Goal: Task Accomplishment & Management: Manage account settings

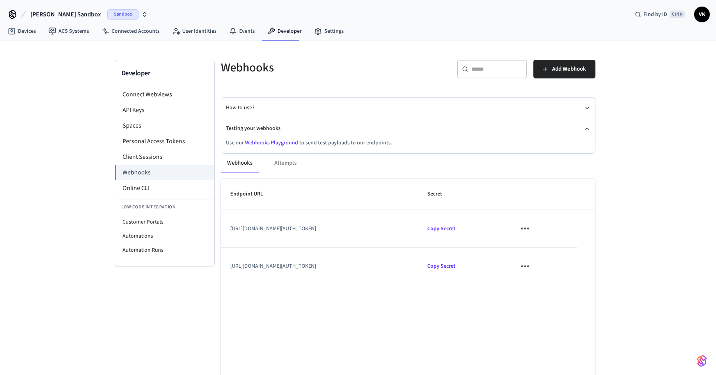
click at [275, 142] on link "Webhooks Playground" at bounding box center [271, 143] width 53 height 8
click at [352, 237] on td "[URL][DOMAIN_NAME][AUTH_TOKEN]" at bounding box center [319, 228] width 197 height 37
click at [151, 184] on li "Online CLI" at bounding box center [164, 188] width 99 height 16
click at [154, 110] on li "API Keys" at bounding box center [164, 110] width 99 height 16
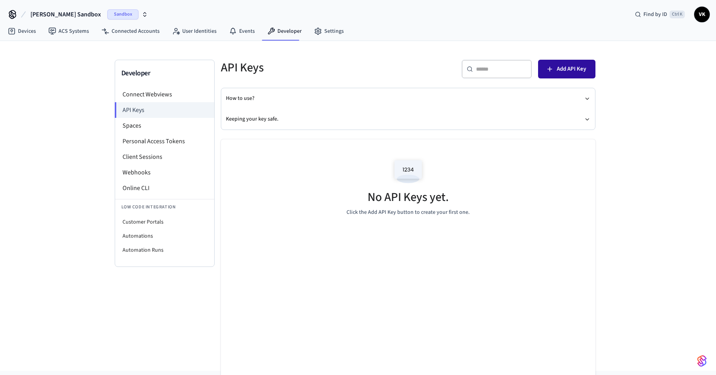
click at [559, 73] on span "Add API Key" at bounding box center [571, 69] width 29 height 10
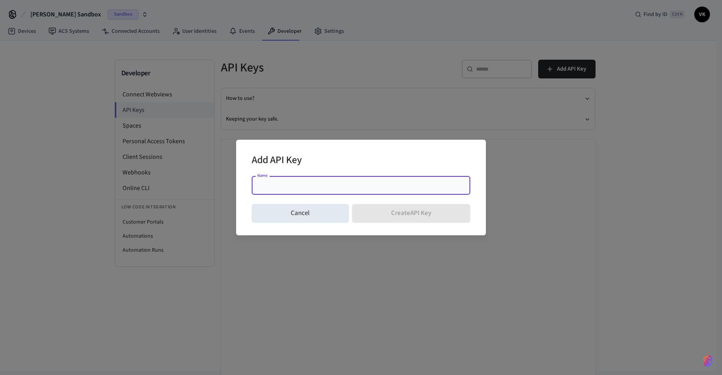
click at [265, 182] on input "Name" at bounding box center [360, 185] width 209 height 8
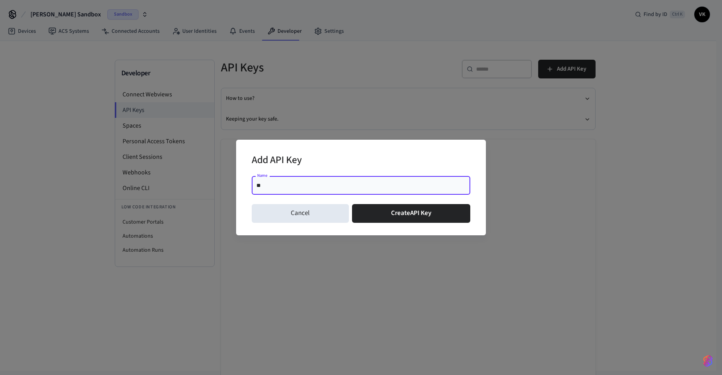
type input "*"
type input "****"
click at [407, 216] on button "Create API Key" at bounding box center [411, 213] width 119 height 19
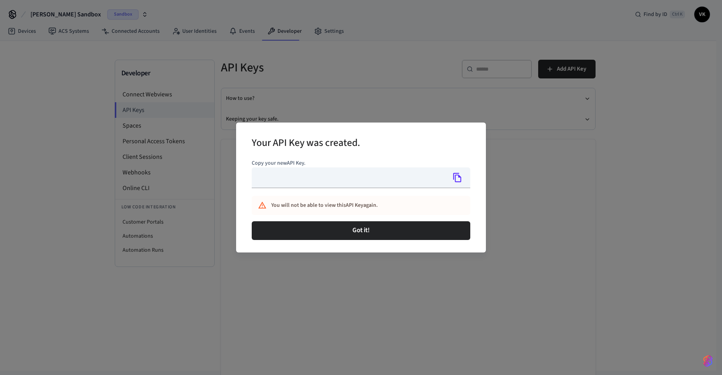
type input "**********"
click at [457, 177] on icon "Copy" at bounding box center [457, 177] width 10 height 10
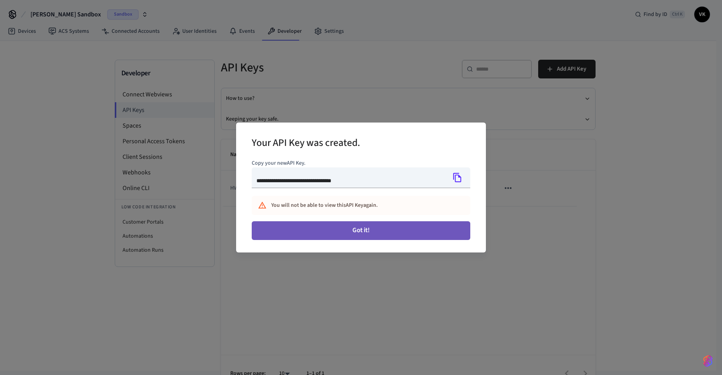
click at [393, 227] on button "Got it!" at bounding box center [361, 230] width 218 height 19
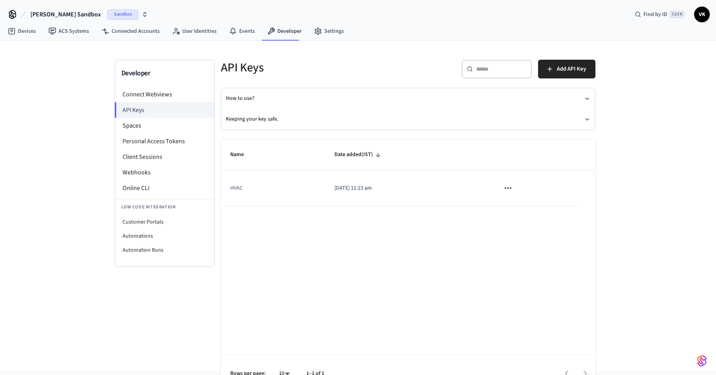
click at [511, 188] on icon "sticky table" at bounding box center [507, 188] width 7 height 2
click at [470, 245] on div at bounding box center [361, 187] width 722 height 375
click at [23, 28] on link "Devices" at bounding box center [22, 31] width 41 height 14
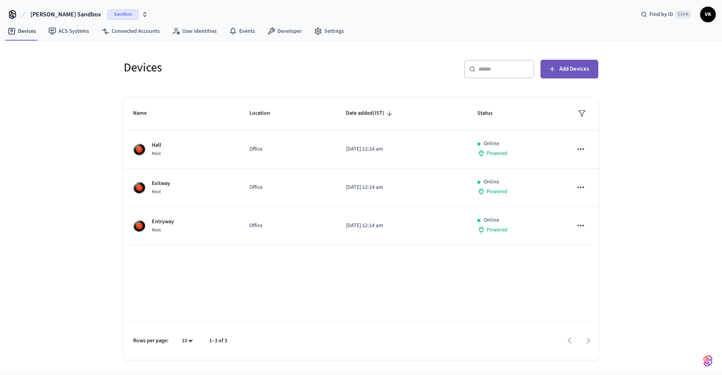
click at [580, 71] on span "Add Devices" at bounding box center [574, 69] width 30 height 10
click at [279, 31] on link "Developer" at bounding box center [284, 31] width 47 height 14
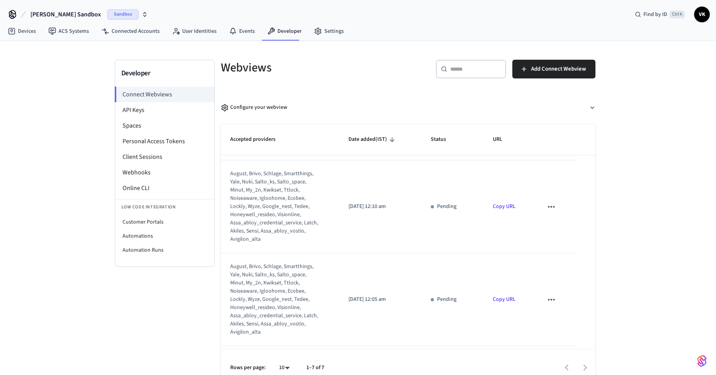
scroll to position [399, 0]
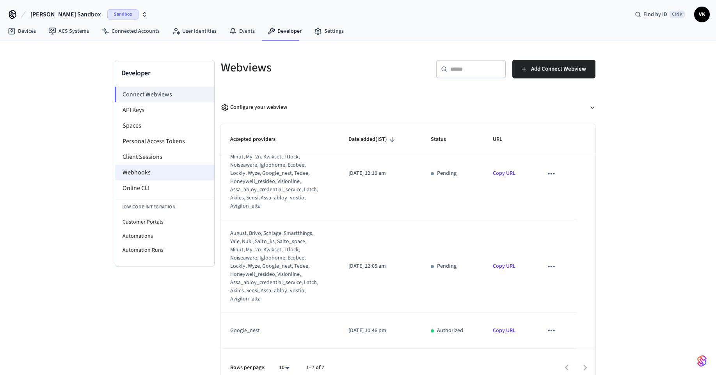
click at [131, 177] on li "Webhooks" at bounding box center [164, 173] width 99 height 16
click at [134, 172] on li "Webhooks" at bounding box center [164, 173] width 99 height 16
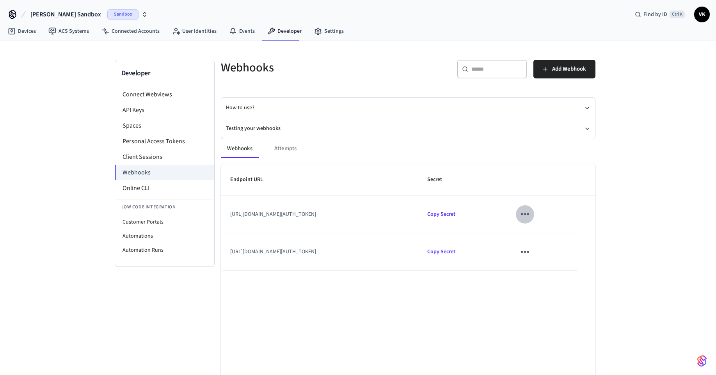
click at [531, 214] on icon "sticky table" at bounding box center [525, 214] width 12 height 12
click at [425, 214] on div at bounding box center [361, 187] width 722 height 375
click at [455, 216] on span "Copy Secret" at bounding box center [441, 214] width 28 height 8
click at [28, 32] on link "Devices" at bounding box center [22, 31] width 41 height 14
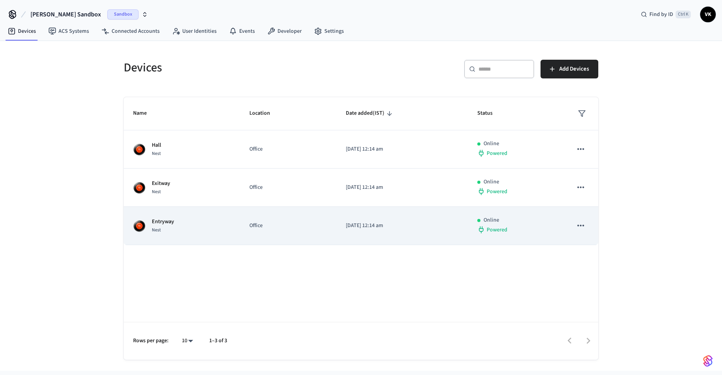
click at [336, 226] on td "[DATE] 12:14 am" at bounding box center [401, 226] width 131 height 38
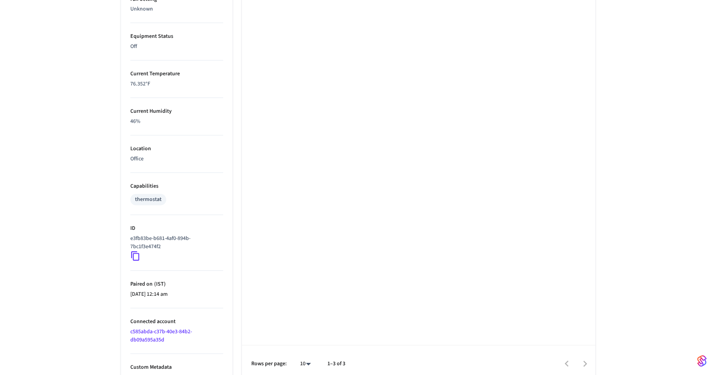
scroll to position [428, 0]
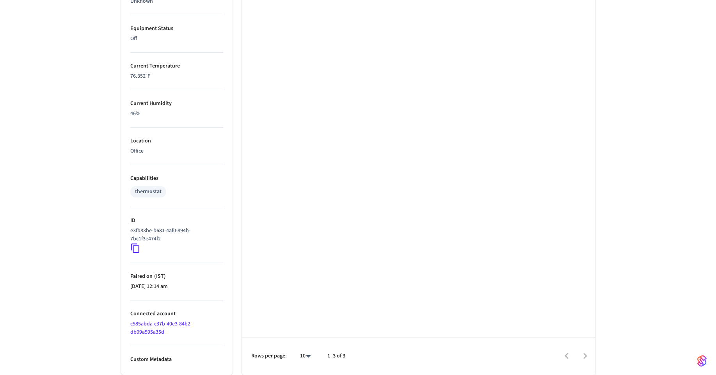
click at [137, 248] on icon at bounding box center [135, 248] width 10 height 10
click at [135, 246] on icon at bounding box center [135, 248] width 10 height 10
